Goal: Task Accomplishment & Management: Manage account settings

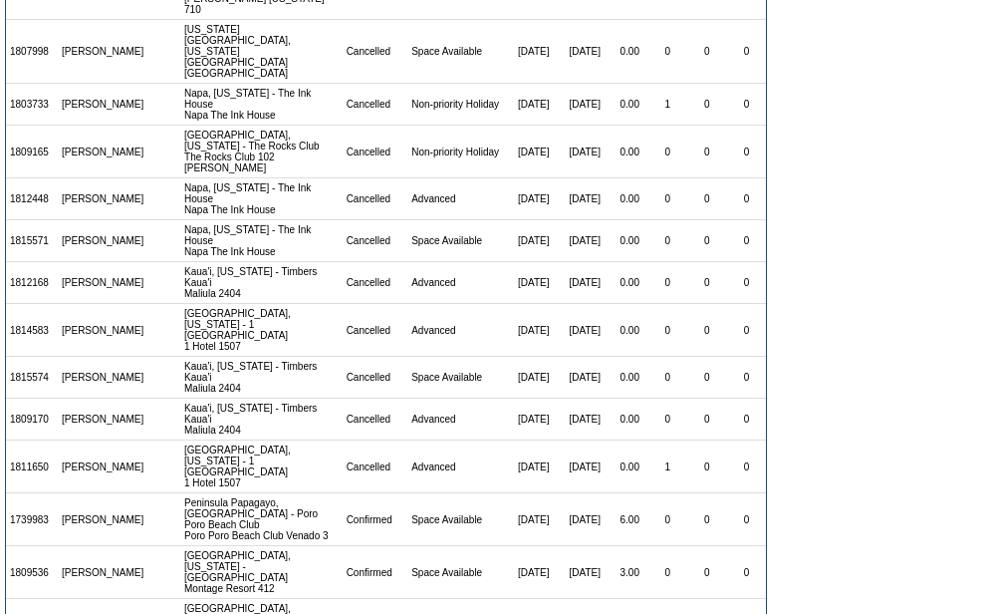
scroll to position [1402, 0]
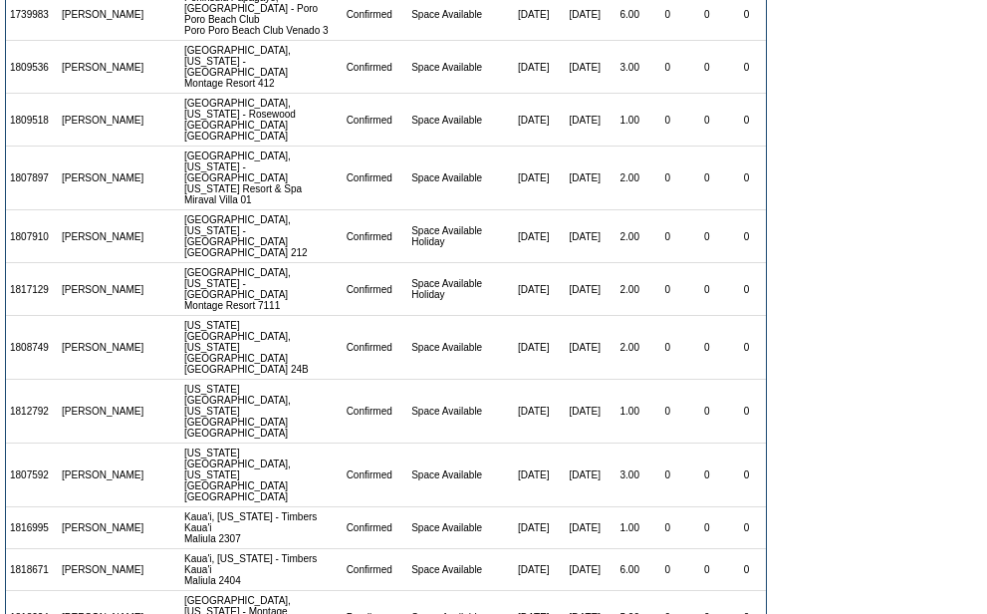
click at [19, 549] on td "1818671" at bounding box center [32, 570] width 52 height 42
copy td "1818671"
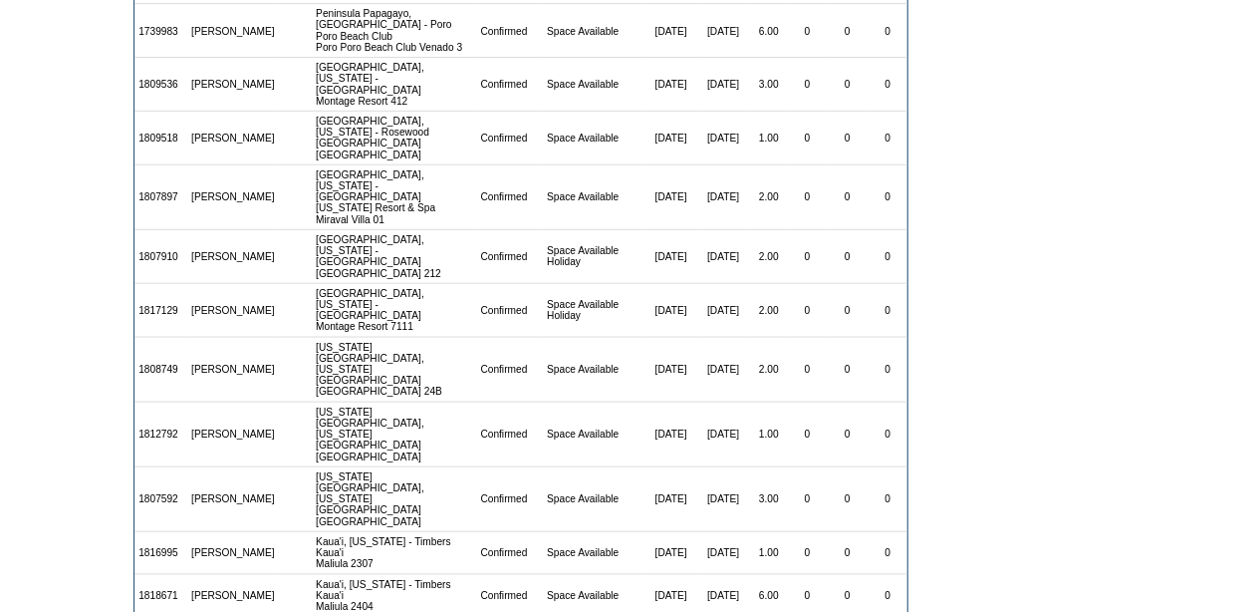
scroll to position [1386, 0]
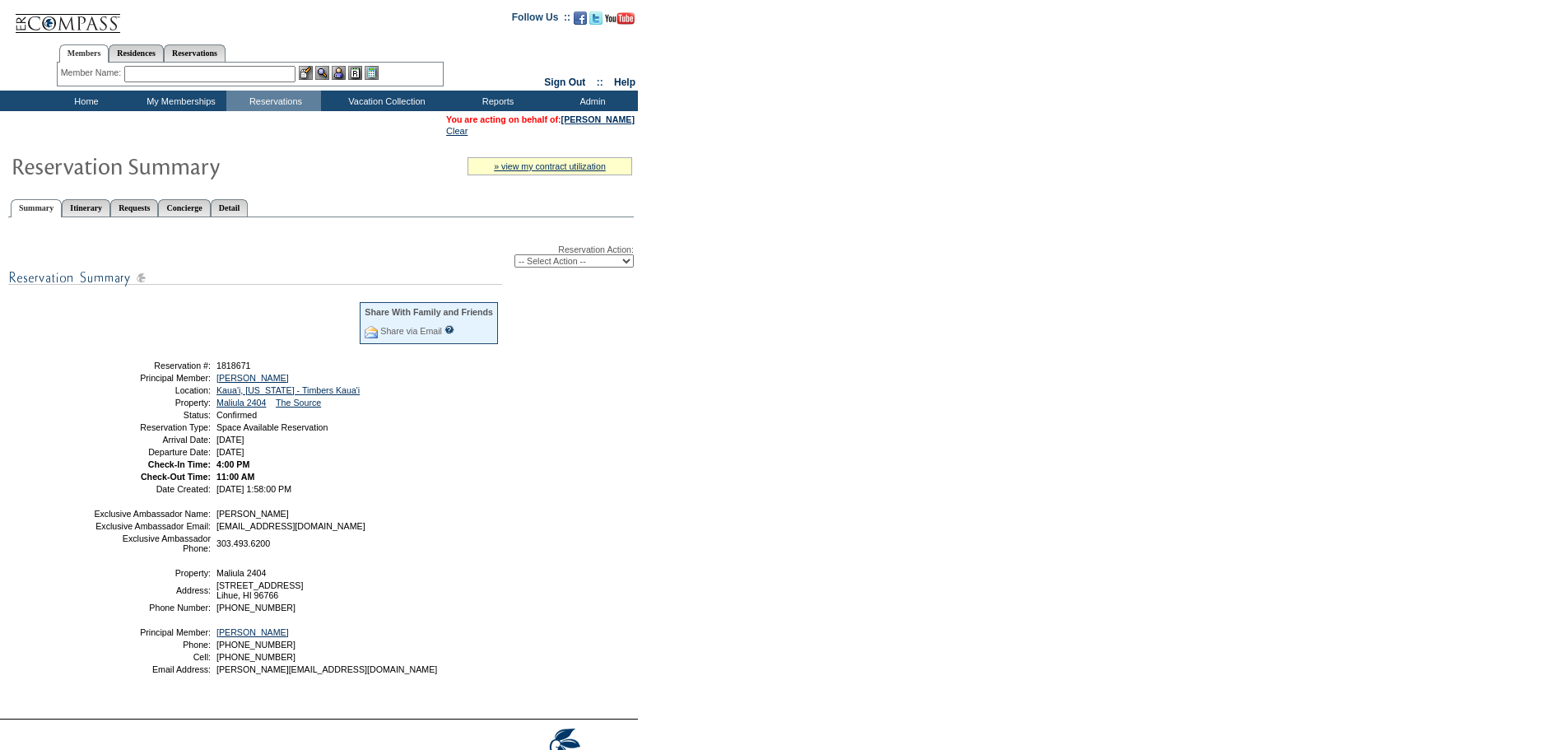
click at [582, 268] on select "-- Select Action -- Modify Reservation Dates Modify Reservation Cost Modify Occ…" at bounding box center [574, 261] width 119 height 13
select select "ChangeDates"
click at [515, 258] on select "-- Select Action -- Modify Reservation Dates Modify Reservation Cost Modify Occ…" at bounding box center [574, 261] width 119 height 13
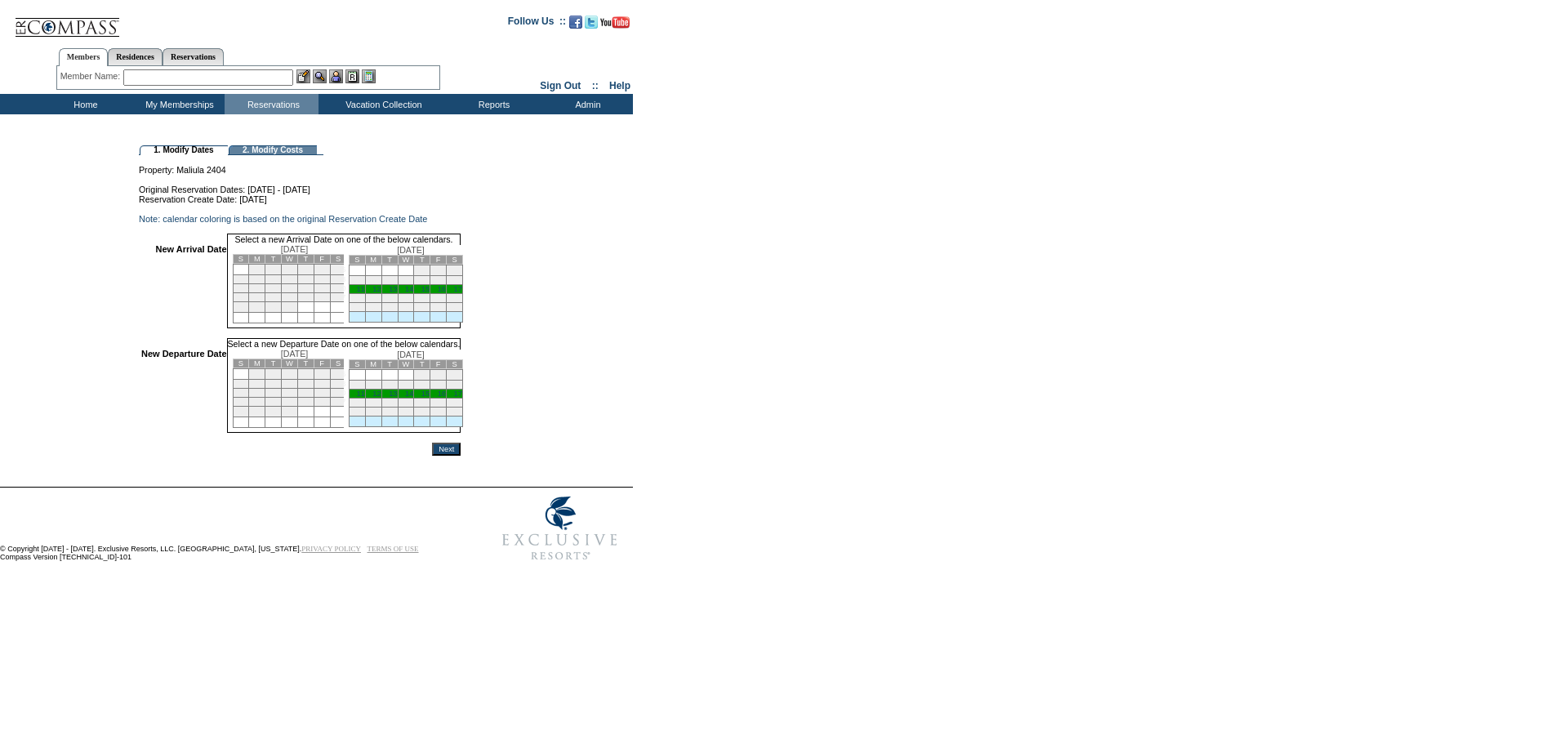
click at [364, 293] on link "11" at bounding box center [360, 289] width 8 height 8
